Goal: Ask a question

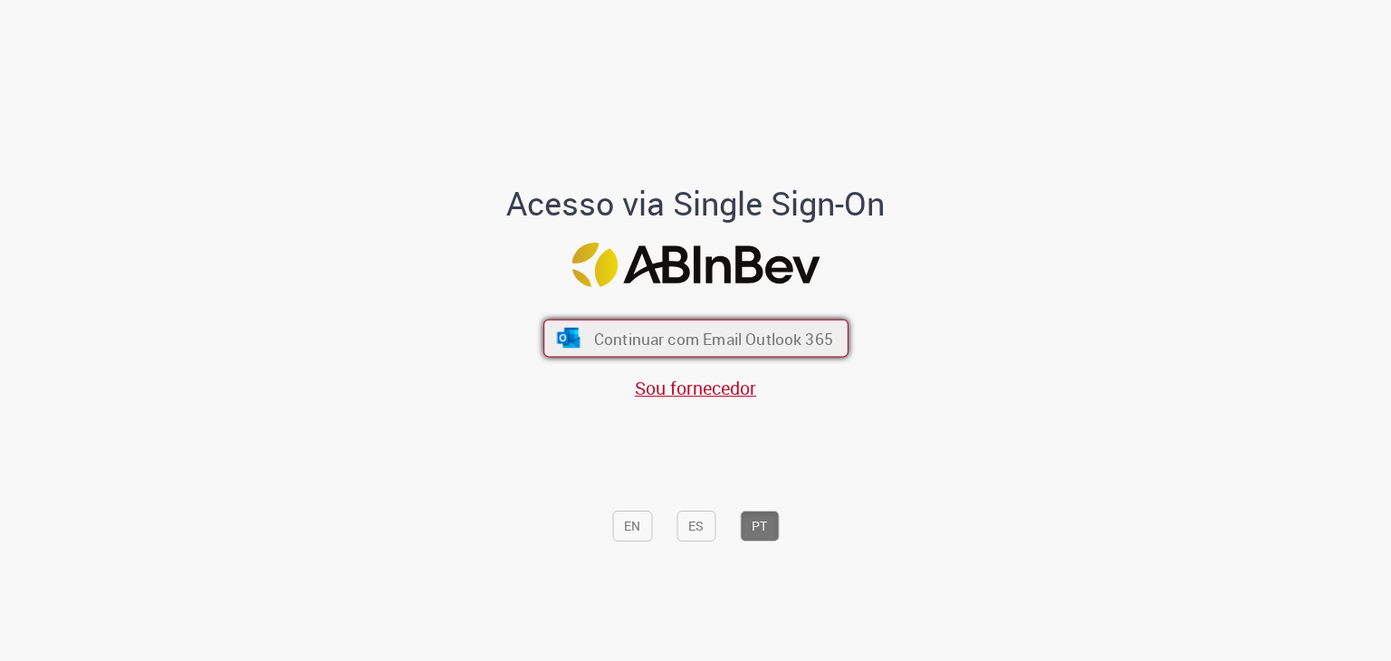
click at [664, 338] on span "Continuar com Email Outlook 365" at bounding box center [712, 338] width 239 height 21
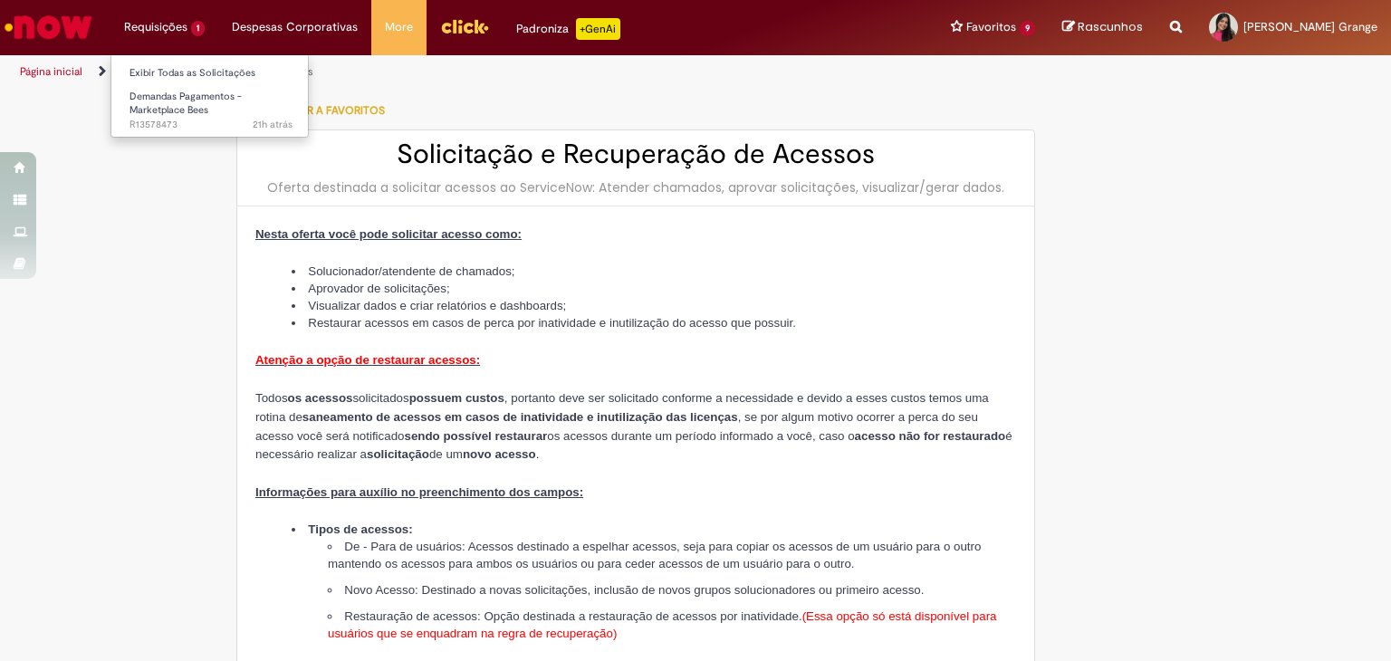
click at [196, 18] on li "Requisições 1 Exibir Todas as Solicitações Demandas Pagamentos - Marketplace Be…" at bounding box center [164, 27] width 108 height 54
click at [196, 96] on span "Demandas Pagamentos - Marketplace Bees" at bounding box center [185, 104] width 112 height 28
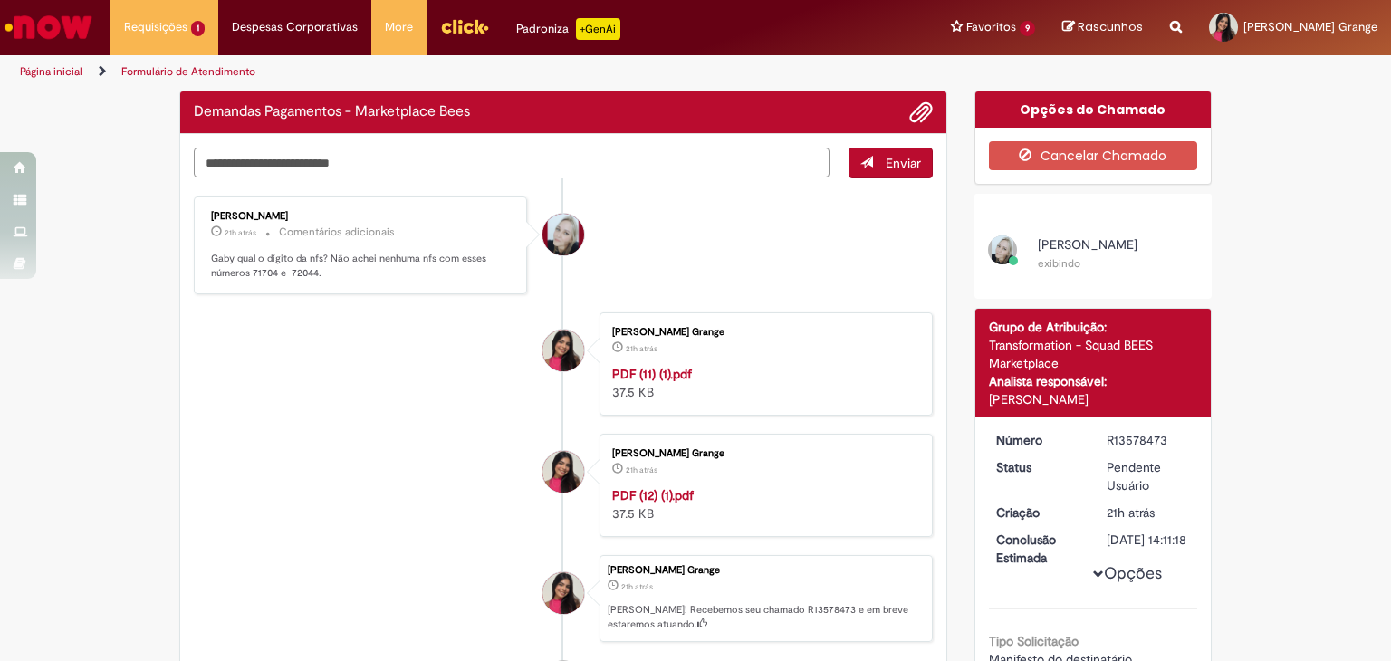
click at [333, 169] on textarea "Digite sua mensagem aqui..." at bounding box center [512, 163] width 636 height 31
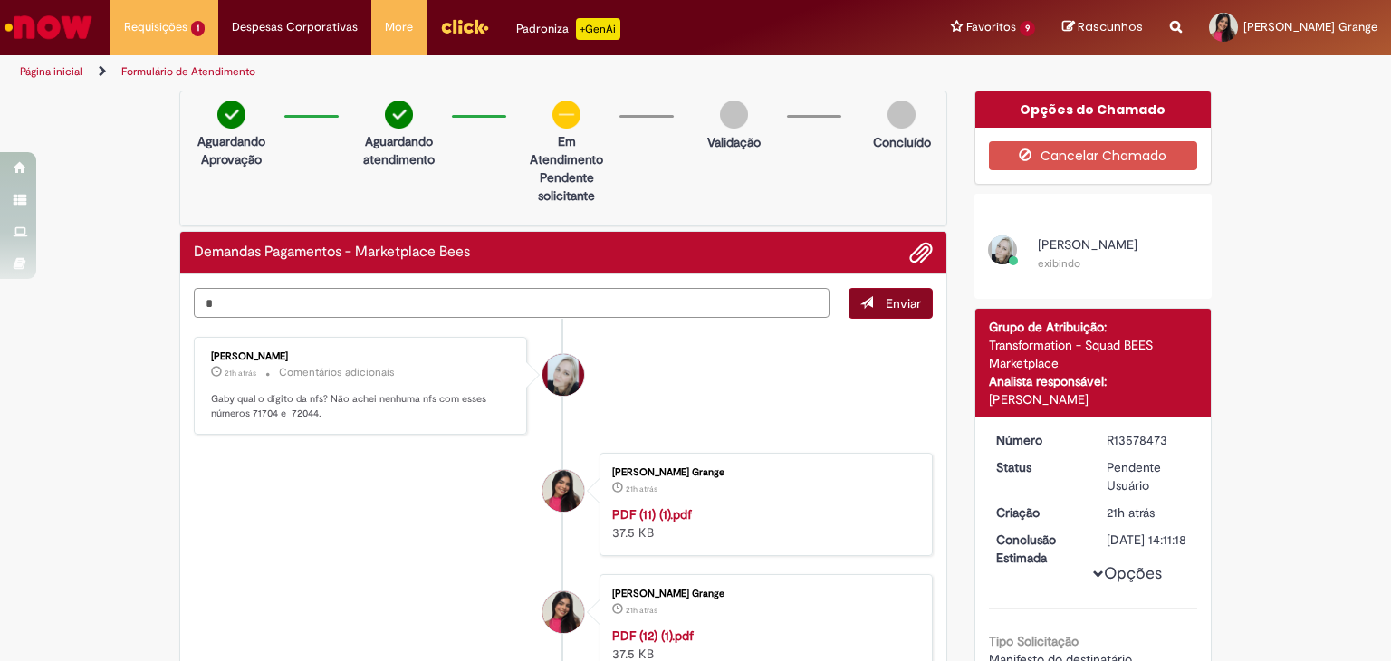
type textarea "*"
click at [898, 310] on span "Enviar" at bounding box center [902, 303] width 35 height 16
